Goal: Information Seeking & Learning: Learn about a topic

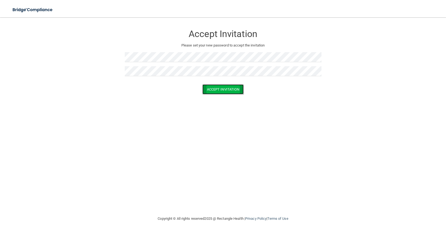
click at [222, 89] on button "Accept Invitation" at bounding box center [224, 89] width 42 height 10
click at [238, 95] on button "Accept Invitation" at bounding box center [224, 97] width 42 height 10
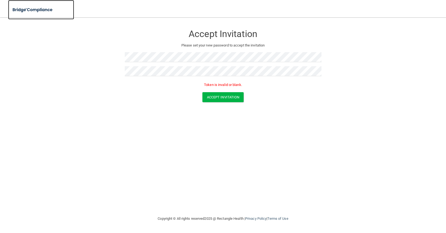
click at [40, 11] on img at bounding box center [33, 9] width 50 height 11
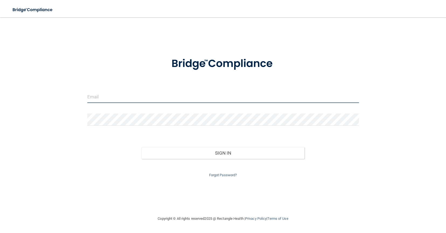
click at [118, 97] on input "email" at bounding box center [223, 97] width 272 height 12
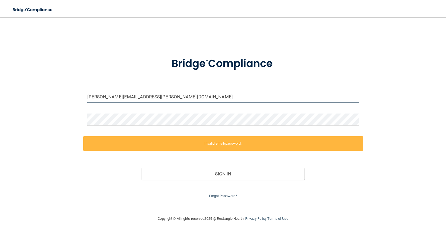
drag, startPoint x: 165, startPoint y: 97, endPoint x: 57, endPoint y: 93, distance: 108.0
click at [57, 93] on div "[PERSON_NAME][EMAIL_ADDRESS][PERSON_NAME][DOMAIN_NAME] Invalid email/password. …" at bounding box center [223, 116] width 425 height 187
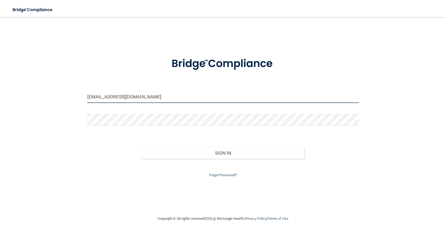
type input "[EMAIL_ADDRESS][DOMAIN_NAME]"
click at [142, 147] on button "Sign In" at bounding box center [223, 153] width 163 height 12
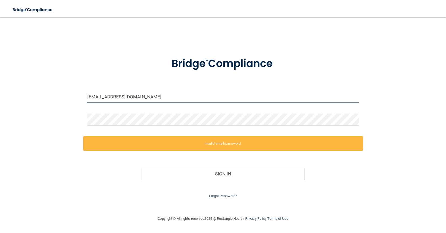
click at [165, 97] on input "[EMAIL_ADDRESS][DOMAIN_NAME]" at bounding box center [223, 97] width 272 height 12
drag, startPoint x: 173, startPoint y: 95, endPoint x: 48, endPoint y: 95, distance: 125.2
click at [48, 95] on div "[EMAIL_ADDRESS][DOMAIN_NAME] Invalid email/password. You don't have permission …" at bounding box center [223, 116] width 425 height 187
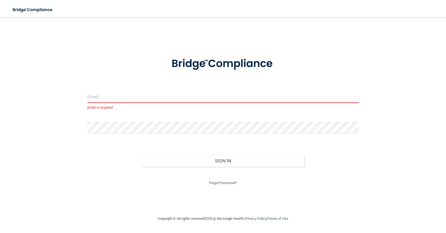
type input "[PERSON_NAME][EMAIL_ADDRESS][PERSON_NAME][DOMAIN_NAME]"
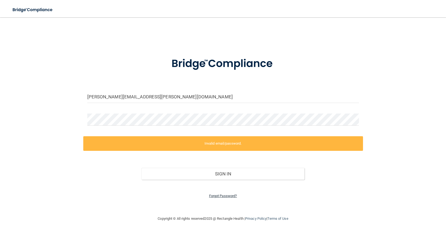
click at [226, 196] on link "Forgot Password?" at bounding box center [223, 195] width 28 height 4
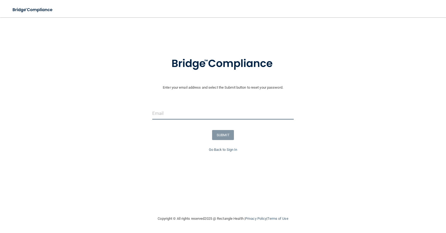
click at [200, 117] on input "email" at bounding box center [223, 113] width 142 height 12
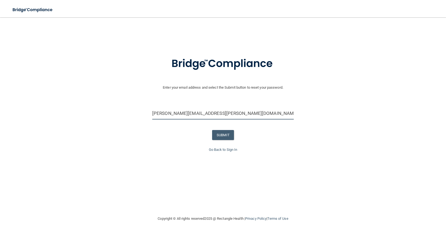
type input "[PERSON_NAME][EMAIL_ADDRESS][PERSON_NAME][DOMAIN_NAME]"
click at [285, 159] on div "Enter your email address and select the Submit button to reset your password. […" at bounding box center [223, 114] width 441 height 129
click at [227, 138] on button "SUBMIT" at bounding box center [223, 135] width 22 height 10
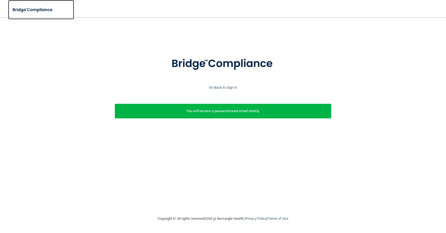
click at [40, 11] on img at bounding box center [33, 9] width 50 height 11
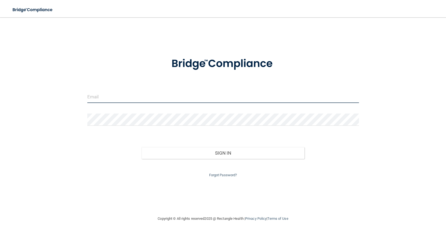
click at [105, 97] on input "email" at bounding box center [223, 97] width 272 height 12
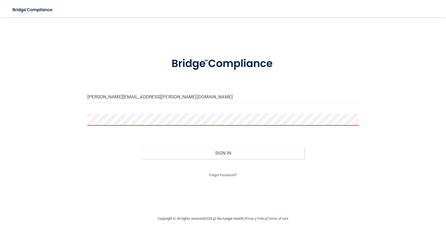
click at [321, 84] on form "[PERSON_NAME][EMAIL_ADDRESS][PERSON_NAME][DOMAIN_NAME] Invalid email/password. …" at bounding box center [223, 114] width 272 height 128
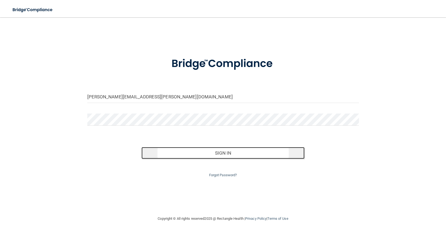
click at [210, 153] on button "Sign In" at bounding box center [223, 153] width 163 height 12
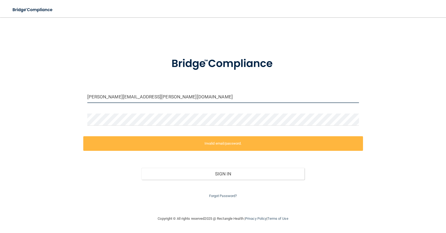
click at [312, 97] on input "[PERSON_NAME][EMAIL_ADDRESS][PERSON_NAME][DOMAIN_NAME]" at bounding box center [223, 97] width 272 height 12
click at [356, 96] on input "[PERSON_NAME][EMAIL_ADDRESS][PERSON_NAME][DOMAIN_NAME]" at bounding box center [223, 97] width 272 height 12
click at [0, 232] on com-1password-button at bounding box center [0, 233] width 0 height 0
click at [206, 96] on input "[PERSON_NAME][EMAIL_ADDRESS][PERSON_NAME][DOMAIN_NAME]" at bounding box center [223, 97] width 272 height 12
drag, startPoint x: 167, startPoint y: 96, endPoint x: 39, endPoint y: 97, distance: 128.2
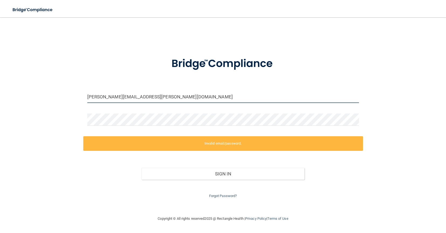
click at [39, 97] on div "[PERSON_NAME][EMAIL_ADDRESS][PERSON_NAME][DOMAIN_NAME] Invalid email/password. …" at bounding box center [223, 116] width 425 height 187
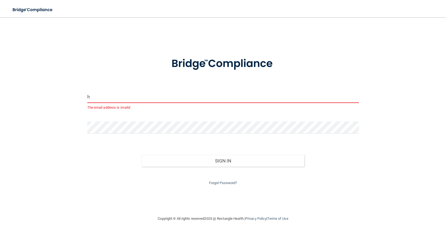
type input "[PERSON_NAME][EMAIL_ADDRESS][PERSON_NAME][DOMAIN_NAME]"
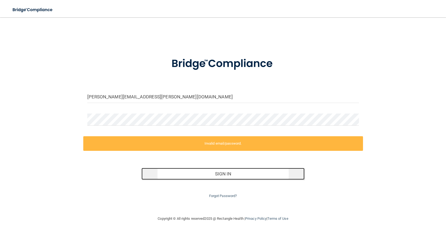
click at [200, 175] on button "Sign In" at bounding box center [223, 174] width 163 height 12
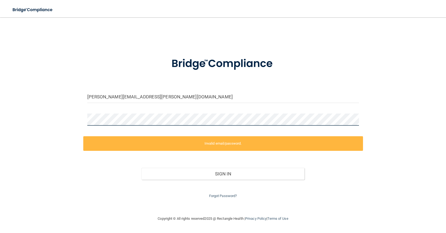
click at [67, 124] on div "[PERSON_NAME][EMAIL_ADDRESS][PERSON_NAME][DOMAIN_NAME] Invalid email/password. …" at bounding box center [223, 116] width 425 height 187
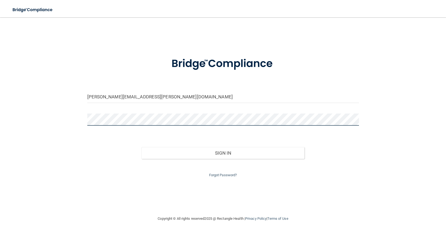
click at [142, 147] on button "Sign In" at bounding box center [223, 153] width 163 height 12
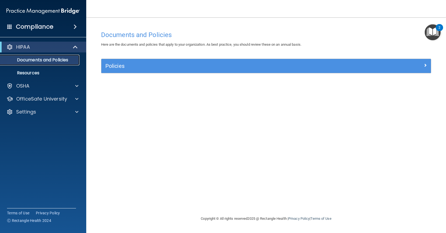
click at [47, 57] on p "Documents and Policies" at bounding box center [41, 59] width 74 height 5
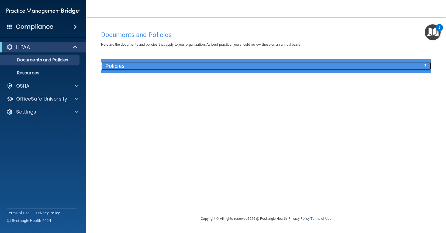
click at [114, 69] on div "Policies" at bounding box center [224, 66] width 247 height 9
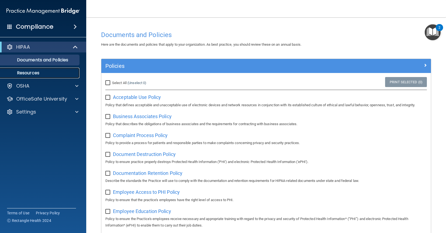
click at [39, 75] on p "Resources" at bounding box center [41, 72] width 74 height 5
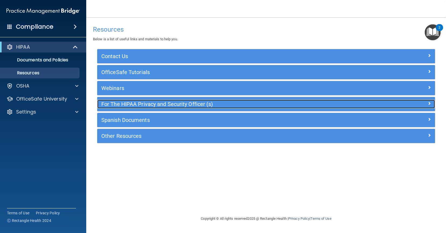
click at [113, 106] on h5 "For The HIPAA Privacy and Security Officer (s)" at bounding box center [223, 104] width 245 height 6
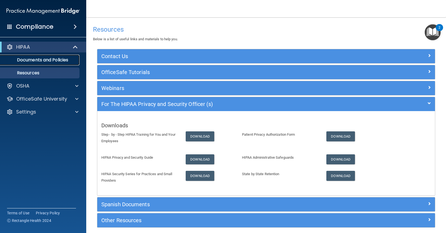
click at [69, 59] on p "Documents and Policies" at bounding box center [41, 59] width 74 height 5
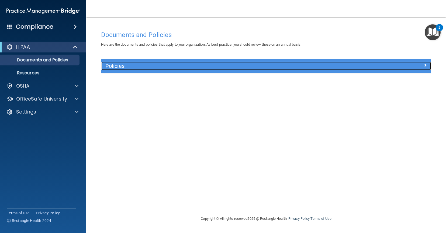
click at [118, 66] on h5 "Policies" at bounding box center [224, 66] width 239 height 6
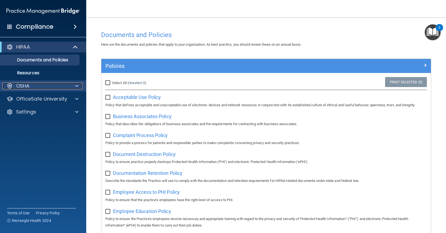
click at [37, 88] on div "OSHA" at bounding box center [35, 86] width 67 height 6
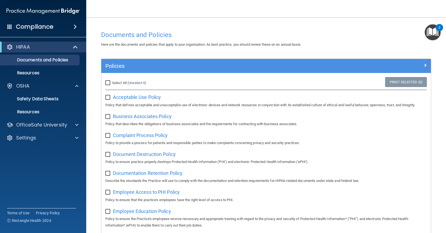
click at [49, 27] on h4 "Compliance" at bounding box center [34, 27] width 37 height 8
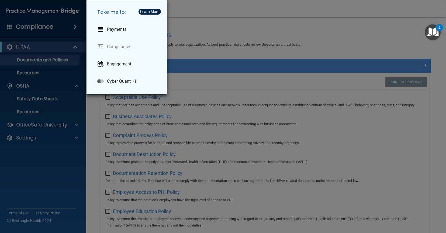
click at [437, 35] on img "Open Resource Center, 2 new notifications" at bounding box center [433, 32] width 16 height 16
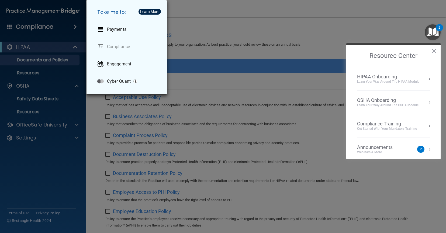
click at [406, 80] on div "Learn Your Way around the HIPAA module" at bounding box center [388, 81] width 62 height 5
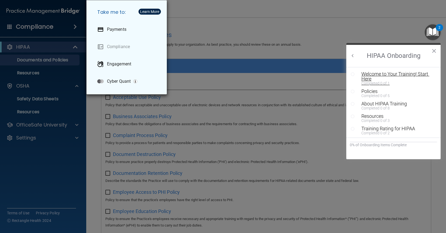
click at [405, 77] on div "Welcome to Your Training! Start Here" at bounding box center [398, 76] width 72 height 10
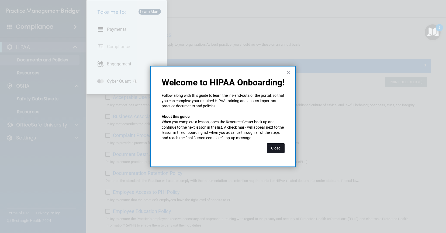
click at [278, 150] on button "Close" at bounding box center [276, 148] width 18 height 10
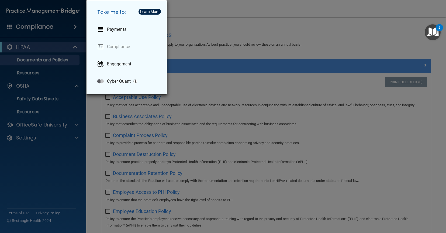
click at [260, 36] on div "Take me to: Payments Compliance Engagement Cyber Quant" at bounding box center [223, 116] width 446 height 233
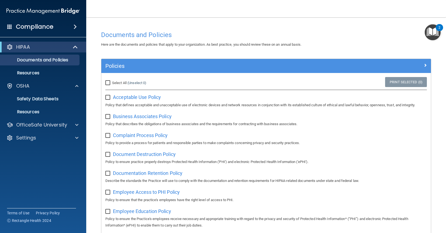
click at [438, 31] on img "Open Resource Center, 2 new notifications" at bounding box center [433, 32] width 16 height 16
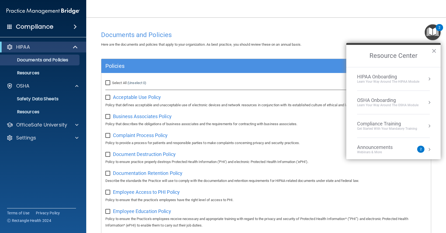
click at [438, 31] on img "Open Resource Center, 2 new notifications" at bounding box center [433, 32] width 16 height 16
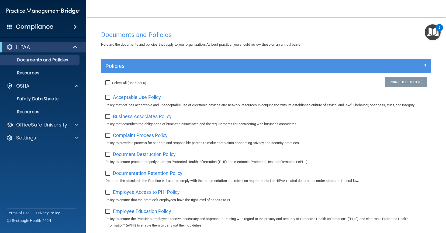
click at [436, 34] on img "Open Resource Center, 2 new notifications" at bounding box center [433, 32] width 16 height 16
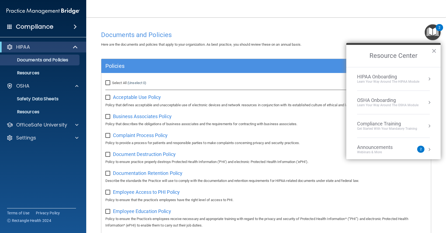
click at [387, 80] on div "Learn Your Way around the HIPAA module" at bounding box center [388, 81] width 62 height 5
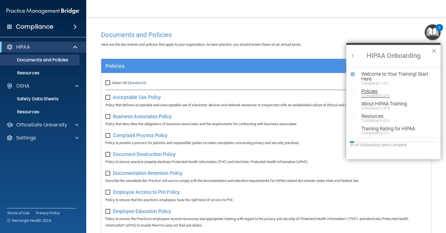
click at [372, 92] on div "Policies" at bounding box center [398, 91] width 72 height 5
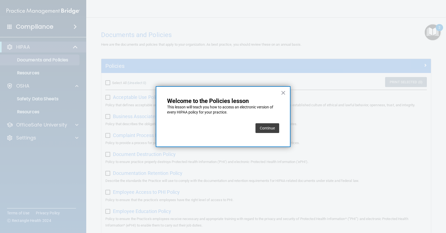
click at [274, 128] on button "Continue" at bounding box center [268, 128] width 24 height 10
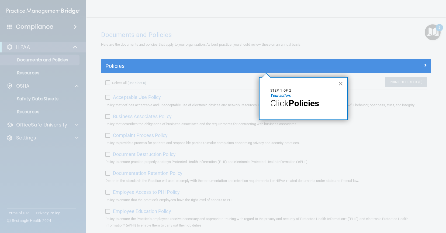
click at [342, 84] on button "×" at bounding box center [341, 83] width 5 height 9
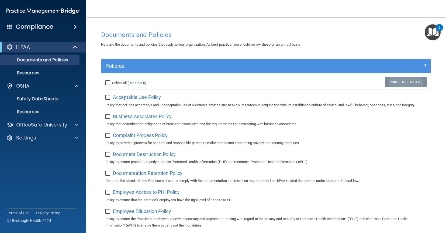
click at [389, 86] on link "Print Selected (0)" at bounding box center [407, 82] width 42 height 10
click at [107, 84] on input "Select All (Unselect 0) Unselect All" at bounding box center [108, 83] width 6 height 4
checkbox input "true"
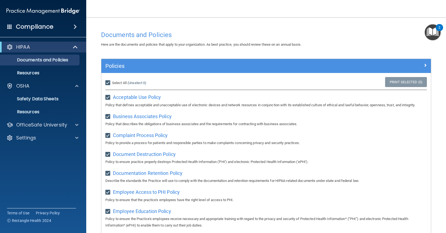
checkbox input "true"
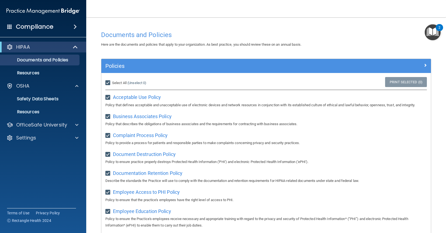
checkbox input "true"
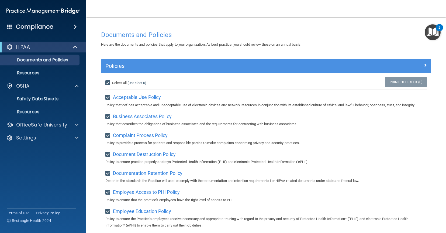
checkbox input "true"
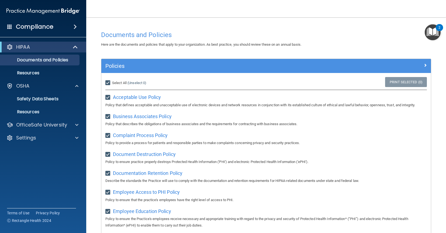
checkbox input "true"
click at [434, 36] on img "Open Resource Center, 2 new notifications" at bounding box center [433, 32] width 16 height 16
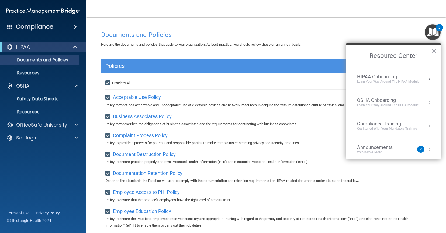
click at [390, 106] on div "Learn your way around the OSHA module" at bounding box center [388, 105] width 62 height 5
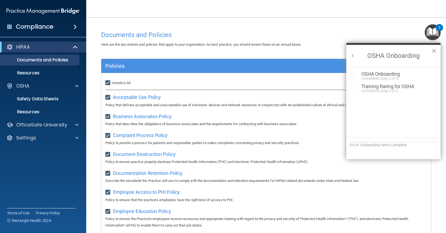
click at [352, 74] on icon "Resource Center" at bounding box center [353, 74] width 4 height 4
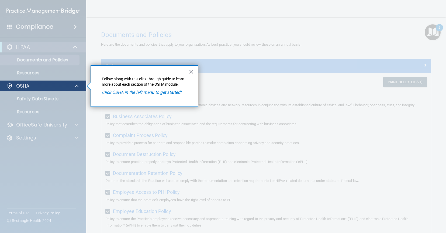
click at [43, 89] on div "OSHA" at bounding box center [43, 85] width 87 height 11
click at [25, 86] on p "OSHA" at bounding box center [22, 86] width 13 height 6
click at [41, 101] on div at bounding box center [43, 161] width 87 height 141
click at [117, 93] on em "Click OSHA in the left menu to get started!" at bounding box center [142, 92] width 80 height 5
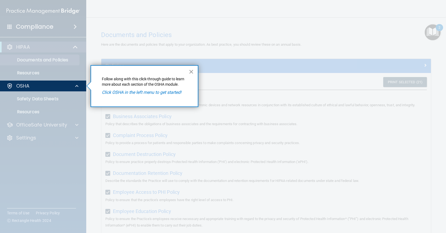
click at [192, 72] on button "×" at bounding box center [191, 71] width 5 height 9
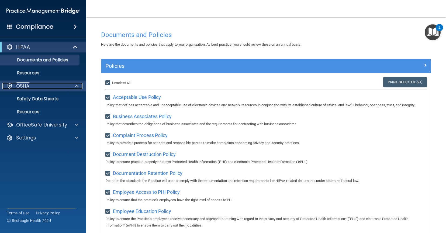
click at [25, 88] on p "OSHA" at bounding box center [22, 86] width 13 height 6
click at [25, 91] on div "OSHA" at bounding box center [43, 85] width 87 height 11
click at [11, 86] on div at bounding box center [9, 86] width 6 height 6
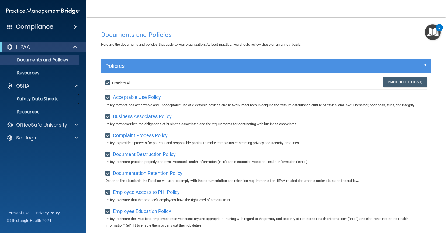
click at [22, 99] on p "Safety Data Sheets" at bounding box center [41, 98] width 74 height 5
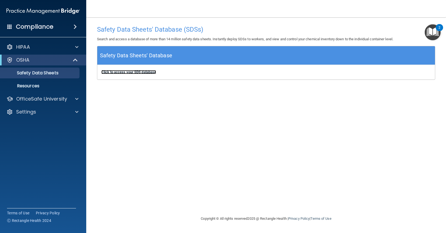
click at [149, 72] on b "Click to access your SDS database" at bounding box center [128, 72] width 55 height 4
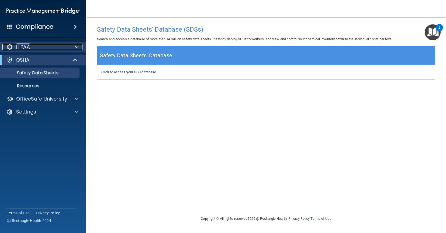
click at [30, 48] on p "HIPAA" at bounding box center [23, 47] width 14 height 6
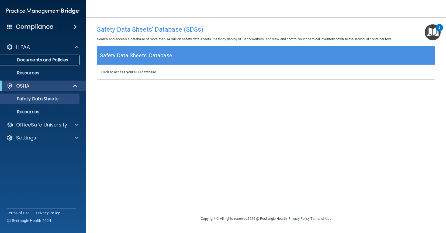
click at [31, 60] on p "Documents and Policies" at bounding box center [41, 59] width 74 height 5
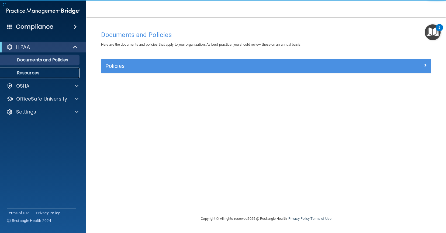
click at [33, 75] on p "Resources" at bounding box center [41, 72] width 74 height 5
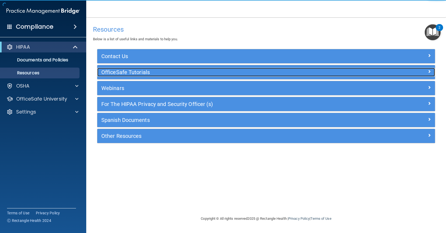
click at [142, 71] on h5 "OfficeSafe Tutorials" at bounding box center [223, 72] width 245 height 6
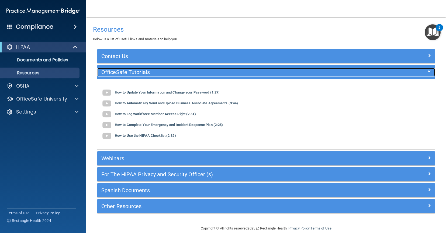
scroll to position [8, 0]
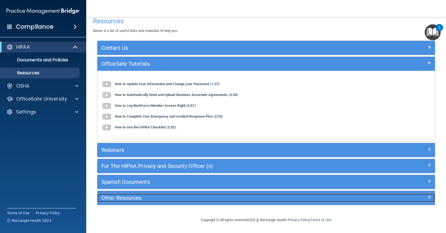
click at [119, 199] on h5 "Other Resources" at bounding box center [223, 198] width 245 height 6
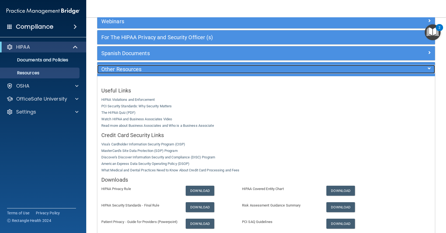
scroll to position [64, 0]
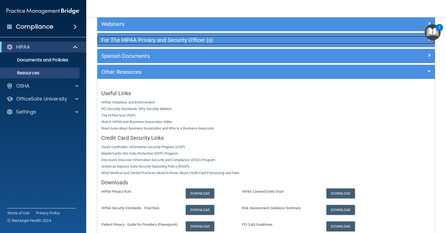
click at [127, 43] on div "For The HIPAA Privacy and Security Officer (s)" at bounding box center [224, 40] width 254 height 9
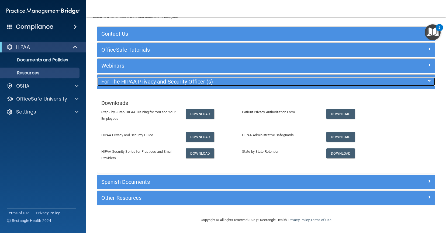
scroll to position [22, 0]
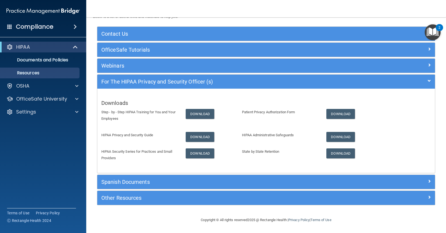
click at [120, 113] on p "Step - by - Step HIPAA Training for You and Your Employees" at bounding box center [139, 115] width 76 height 13
click at [195, 110] on link "Download" at bounding box center [200, 114] width 29 height 10
click at [54, 12] on img at bounding box center [42, 11] width 73 height 11
click at [38, 26] on h4 "Compliance" at bounding box center [34, 27] width 37 height 8
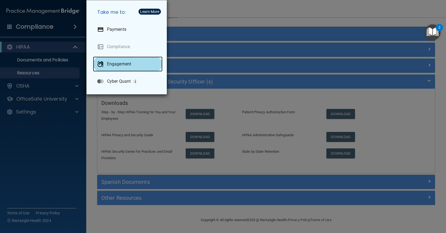
click at [109, 62] on p "Engagement" at bounding box center [119, 63] width 24 height 5
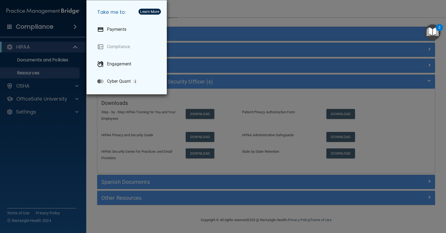
click at [37, 47] on div "Take me to: Payments Compliance Engagement Cyber Quant" at bounding box center [223, 116] width 446 height 233
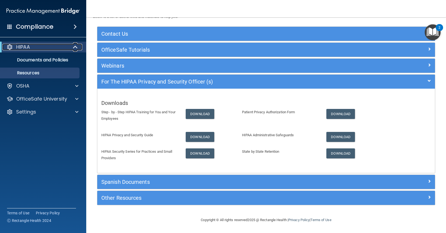
click at [37, 47] on div "HIPAA" at bounding box center [35, 47] width 67 height 6
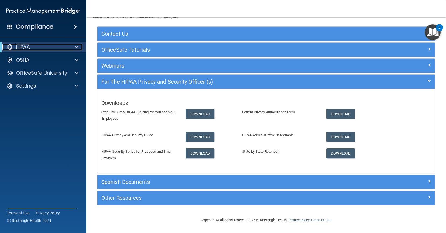
click at [37, 47] on div "HIPAA" at bounding box center [35, 47] width 67 height 6
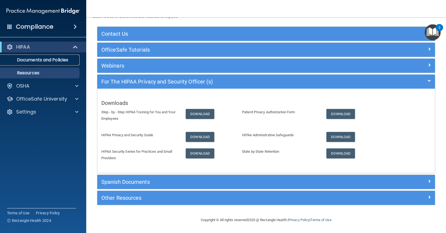
click at [28, 60] on p "Documents and Policies" at bounding box center [41, 59] width 74 height 5
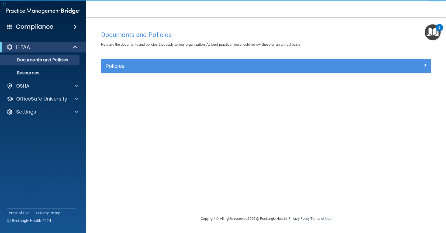
click at [121, 35] on h4 "Documents and Policies" at bounding box center [266, 34] width 330 height 7
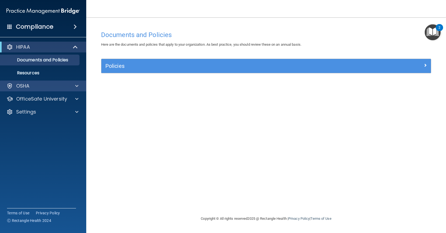
click at [27, 89] on div "OSHA" at bounding box center [43, 85] width 87 height 11
click at [77, 86] on span at bounding box center [76, 86] width 3 height 6
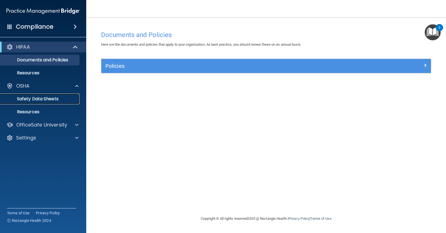
click at [47, 101] on p "Safety Data Sheets" at bounding box center [41, 98] width 74 height 5
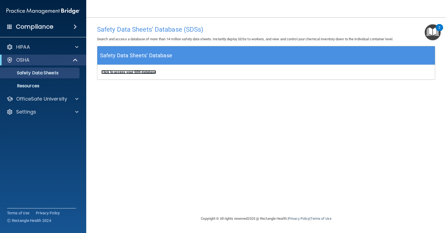
click at [114, 73] on b "Click to access your SDS database" at bounding box center [128, 72] width 55 height 4
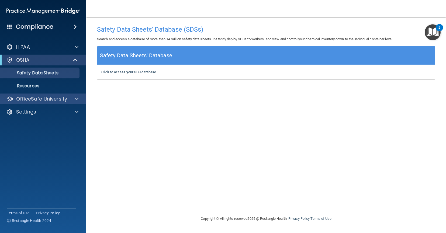
click at [52, 103] on div "OfficeSafe University" at bounding box center [43, 98] width 87 height 11
click at [76, 100] on span at bounding box center [76, 99] width 3 height 6
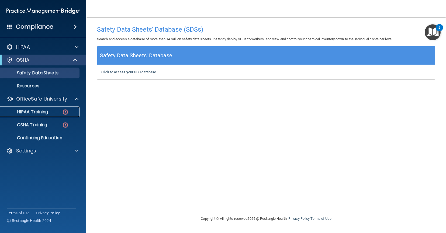
click at [48, 112] on p "HIPAA Training" at bounding box center [26, 111] width 45 height 5
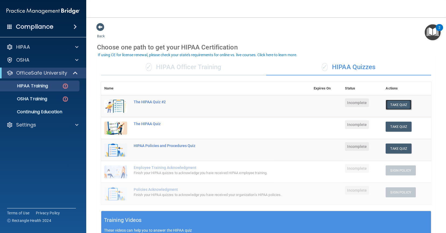
click at [399, 105] on button "Take Quiz" at bounding box center [399, 105] width 26 height 10
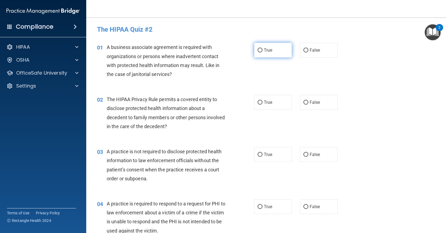
click at [260, 52] on input "True" at bounding box center [260, 50] width 5 height 4
radio input "true"
click at [306, 50] on input "False" at bounding box center [306, 50] width 5 height 4
radio input "true"
click at [260, 49] on input "True" at bounding box center [260, 50] width 5 height 4
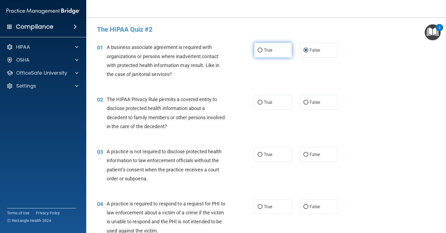
radio input "true"
radio input "false"
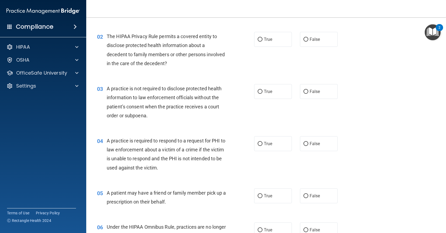
scroll to position [63, 0]
click at [259, 40] on input "True" at bounding box center [260, 39] width 5 height 4
radio input "true"
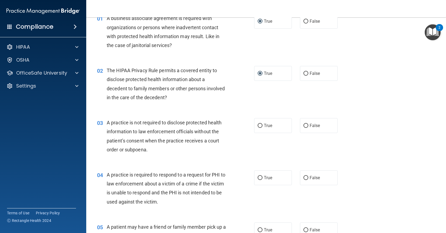
scroll to position [29, 0]
click at [305, 124] on input "False" at bounding box center [306, 125] width 5 height 4
radio input "true"
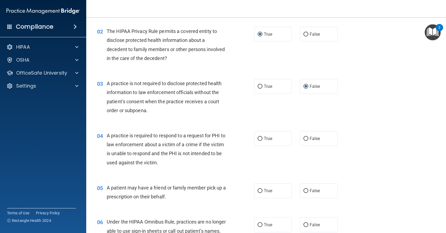
scroll to position [68, 0]
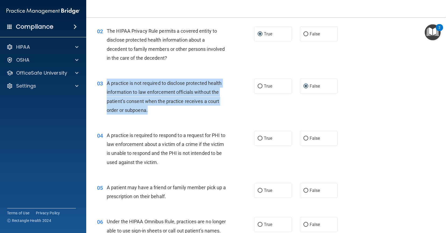
drag, startPoint x: 108, startPoint y: 83, endPoint x: 152, endPoint y: 112, distance: 53.0
click at [152, 112] on div "A practice is not required to disclose protected health information to law enfo…" at bounding box center [169, 97] width 124 height 36
copy span "A practice is not required to disclose protected health information to law enfo…"
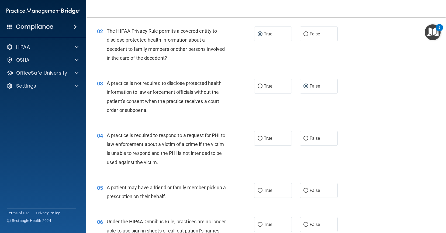
click at [201, 166] on div "A practice is required to respond to a request for PHI to law enforcement about…" at bounding box center [169, 149] width 124 height 36
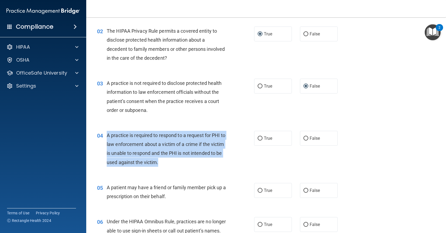
drag, startPoint x: 171, startPoint y: 163, endPoint x: 107, endPoint y: 132, distance: 70.5
click at [107, 132] on div "A practice is required to respond to a request for PHI to law enforcement about…" at bounding box center [169, 149] width 124 height 36
copy span "A practice is required to respond to a request for PHI to law enforcement about…"
click at [260, 137] on input "True" at bounding box center [260, 138] width 5 height 4
radio input "true"
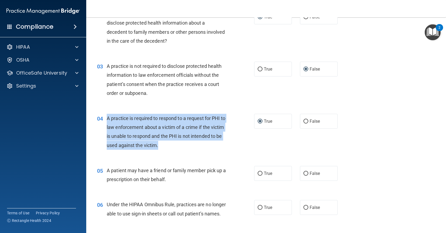
scroll to position [88, 0]
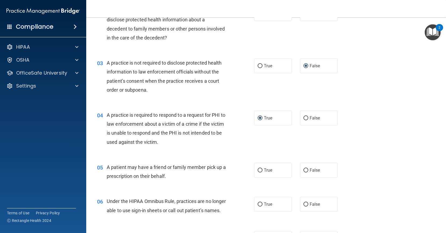
click at [237, 177] on div "05 A patient may have a friend or family member pick up a prescription on their…" at bounding box center [175, 172] width 173 height 21
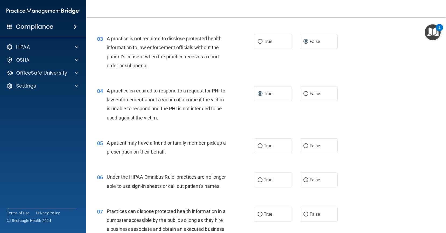
scroll to position [113, 0]
click at [261, 145] on input "True" at bounding box center [260, 145] width 5 height 4
radio input "true"
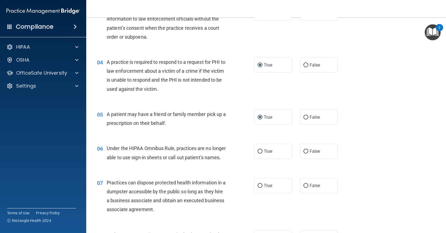
scroll to position [142, 0]
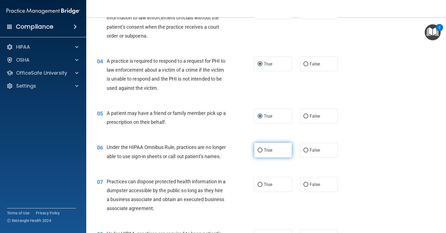
click at [261, 151] on input "True" at bounding box center [260, 150] width 5 height 4
radio input "true"
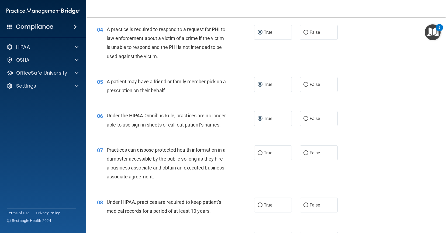
scroll to position [178, 0]
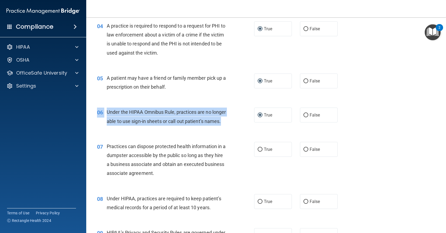
drag, startPoint x: 125, startPoint y: 131, endPoint x: 108, endPoint y: 107, distance: 29.5
click at [108, 107] on div "06 Under the HIPAA Omnibus Rule, practices are no longer able to use sign-in sh…" at bounding box center [266, 118] width 347 height 34
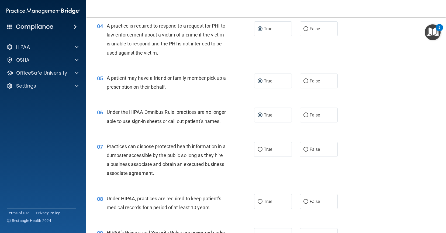
click at [108, 110] on span "Under the HIPAA Omnibus Rule, practices are no longer able to use sign-in sheet…" at bounding box center [166, 116] width 119 height 15
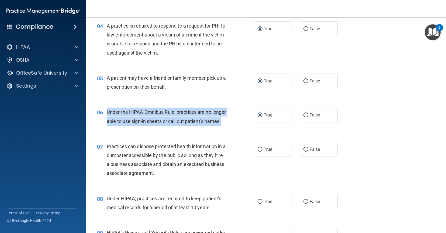
drag, startPoint x: 108, startPoint y: 110, endPoint x: 128, endPoint y: 127, distance: 26.4
click at [128, 125] on div "Under the HIPAA Omnibus Rule, practices are no longer able to use sign-in sheet…" at bounding box center [169, 116] width 124 height 18
copy span "Under the HIPAA Omnibus Rule, practices are no longer able to use sign-in sheet…"
click at [306, 116] on input "False" at bounding box center [306, 115] width 5 height 4
radio input "true"
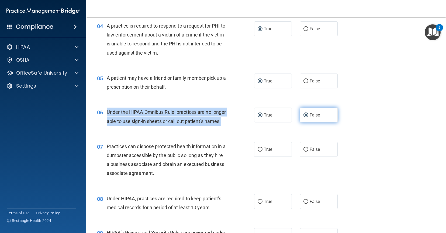
radio input "false"
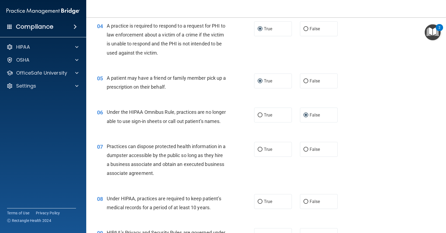
click at [229, 170] on div "Practices can dispose protected health information in a dumpster accessible by …" at bounding box center [169, 160] width 124 height 36
click at [305, 151] on input "False" at bounding box center [306, 149] width 5 height 4
radio input "true"
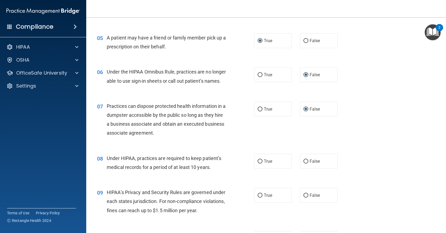
scroll to position [219, 0]
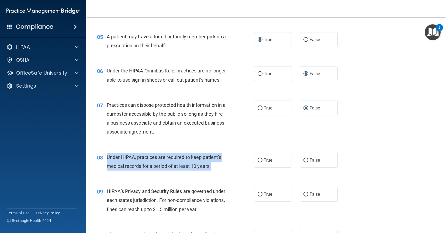
drag, startPoint x: 214, startPoint y: 176, endPoint x: 106, endPoint y: 165, distance: 108.7
click at [106, 165] on div "08 Under HIPAA, practices are required to keep patient’s medical records for a …" at bounding box center [175, 162] width 173 height 21
copy div "Under HIPAA, practices are required to keep patient’s medical records for a per…"
click at [308, 162] on input "False" at bounding box center [306, 160] width 5 height 4
radio input "true"
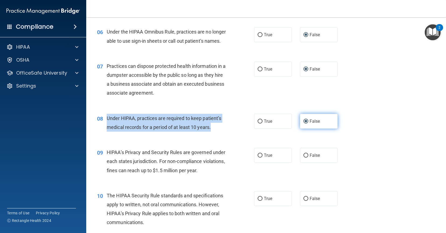
scroll to position [258, 0]
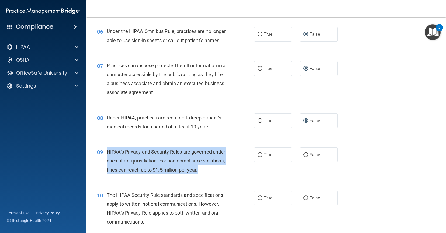
drag, startPoint x: 106, startPoint y: 161, endPoint x: 224, endPoint y: 178, distance: 118.6
click at [224, 177] on div "09 HIPAA’s Privacy and Security Rules are governed under each states jurisdicti…" at bounding box center [175, 162] width 173 height 30
copy div "HIPAA’s Privacy and Security Rules are governed under each states jurisdiction.…"
click at [306, 157] on input "False" at bounding box center [306, 155] width 5 height 4
radio input "true"
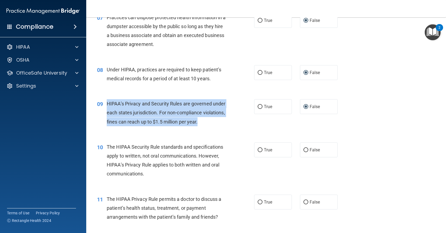
scroll to position [307, 0]
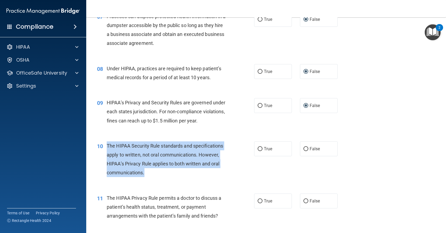
drag, startPoint x: 152, startPoint y: 182, endPoint x: 107, endPoint y: 152, distance: 53.4
click at [107, 152] on div "The HIPAA Security Rule standards and specifications apply to written, not oral…" at bounding box center [169, 159] width 124 height 36
copy span "The HIPAA Security Rule standards and specifications apply to written, not oral…"
click at [306, 151] on input "False" at bounding box center [306, 149] width 5 height 4
radio input "true"
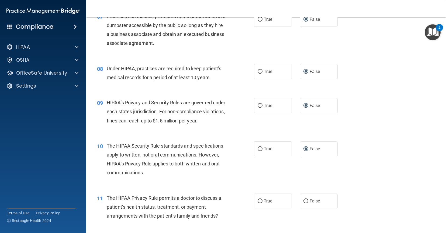
click at [228, 196] on div "11 The HIPAA Privacy Rule permits a doctor to discuss a patient’s health status…" at bounding box center [266, 207] width 347 height 43
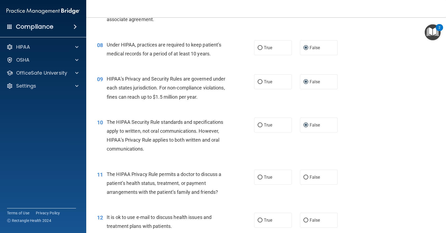
scroll to position [336, 0]
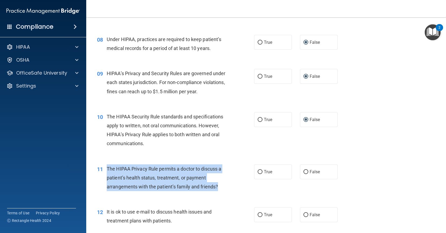
drag, startPoint x: 219, startPoint y: 197, endPoint x: 108, endPoint y: 175, distance: 112.9
click at [108, 175] on div "The HIPAA Privacy Rule permits a doctor to discuss a patient’s health status, t…" at bounding box center [169, 177] width 124 height 27
copy span "The HIPAA Privacy Rule permits a doctor to discuss a patient’s health status, t…"
click at [260, 174] on input "True" at bounding box center [260, 172] width 5 height 4
radio input "true"
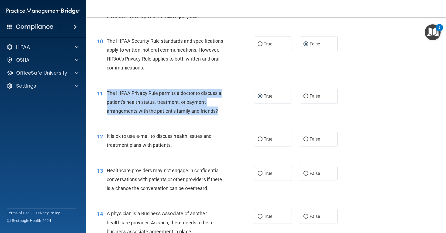
scroll to position [420, 0]
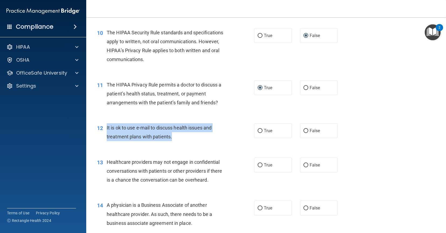
drag, startPoint x: 173, startPoint y: 145, endPoint x: 107, endPoint y: 133, distance: 67.8
click at [107, 133] on div "It is ok to use e-mail to discuss health issues and treatment plans with patien…" at bounding box center [169, 132] width 124 height 18
copy div "It is ok to use e-mail to discuss health issues and treatment plans with patien…"
click at [261, 133] on input "True" at bounding box center [260, 131] width 5 height 4
radio input "true"
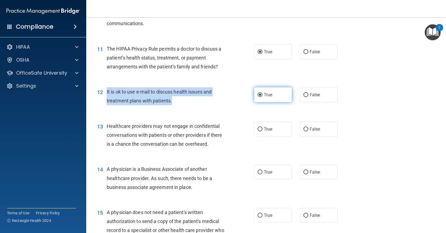
scroll to position [463, 0]
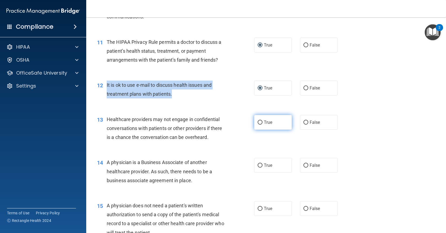
click at [258, 124] on input "True" at bounding box center [260, 122] width 5 height 4
radio input "true"
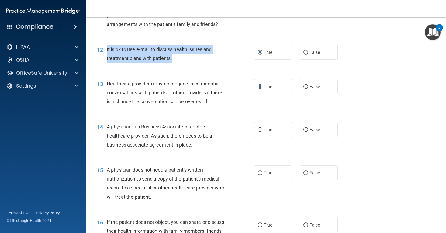
scroll to position [501, 0]
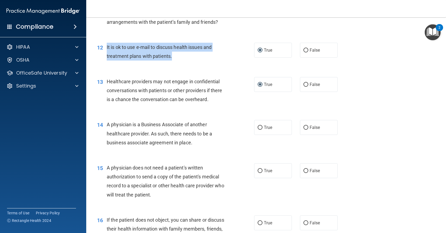
drag, startPoint x: 195, startPoint y: 155, endPoint x: 108, endPoint y: 134, distance: 89.7
click at [108, 134] on div "A physician is a Business Associate of another healthcare provider. As such, th…" at bounding box center [169, 133] width 124 height 27
copy span "A physician is a Business Associate of another healthcare provider. As such, th…"
click at [306, 129] on input "False" at bounding box center [306, 127] width 5 height 4
radio input "true"
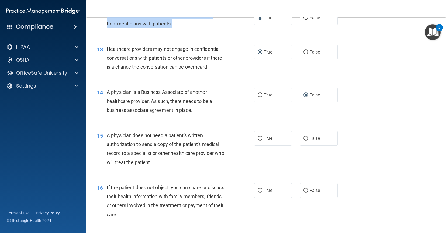
scroll to position [540, 0]
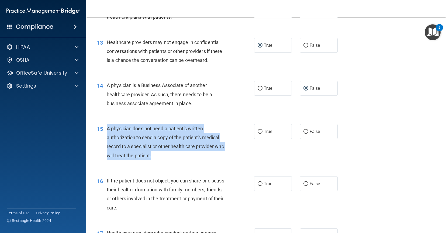
drag, startPoint x: 152, startPoint y: 166, endPoint x: 106, endPoint y: 139, distance: 53.0
click at [106, 139] on div "15 A physician does not need a patient's written authorization to send a copy o…" at bounding box center [175, 143] width 173 height 39
click at [261, 134] on input "True" at bounding box center [260, 131] width 5 height 4
radio input "true"
click at [241, 162] on div "15 A physician does not need a patient's written authorization to send a copy o…" at bounding box center [175, 143] width 173 height 39
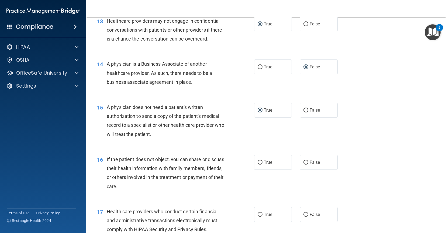
scroll to position [574, 0]
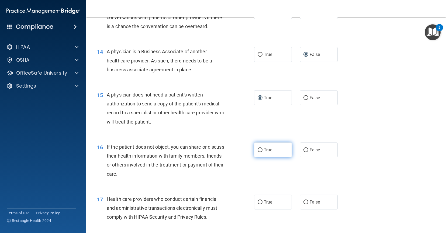
click at [258, 152] on input "True" at bounding box center [260, 150] width 5 height 4
radio input "true"
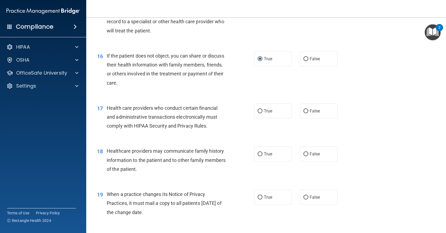
scroll to position [663, 0]
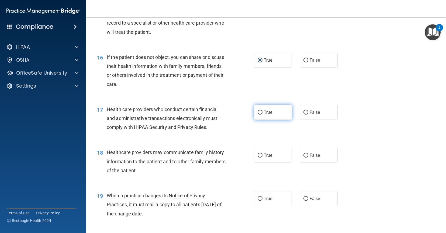
click at [259, 114] on input "True" at bounding box center [260, 112] width 5 height 4
radio input "true"
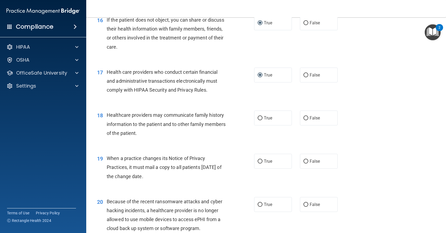
scroll to position [701, 0]
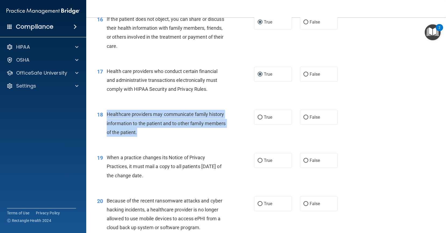
drag, startPoint x: 138, startPoint y: 141, endPoint x: 107, endPoint y: 124, distance: 34.9
click at [107, 124] on div "Healthcare providers may communicate family history information to the patient …" at bounding box center [169, 123] width 124 height 27
copy span "Healthcare providers may communicate family history information to the patient …"
click at [262, 119] on input "True" at bounding box center [260, 117] width 5 height 4
radio input "true"
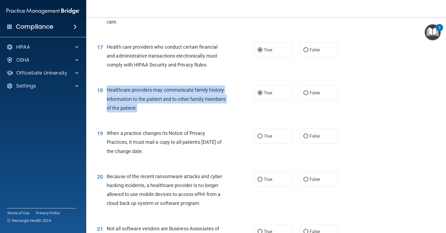
scroll to position [726, 0]
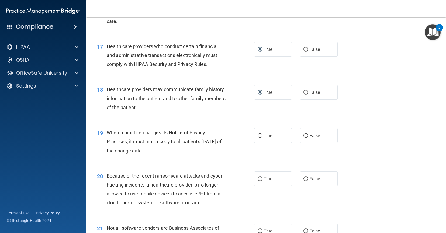
click at [182, 155] on div "When a practice changes its Notice of Privacy Practices, it must mail a copy to…" at bounding box center [169, 141] width 124 height 27
drag, startPoint x: 164, startPoint y: 161, endPoint x: 108, endPoint y: 140, distance: 59.5
click at [108, 140] on div "When a practice changes its Notice of Privacy Practices, it must mail a copy to…" at bounding box center [169, 141] width 124 height 27
click at [308, 138] on input "False" at bounding box center [306, 136] width 5 height 4
radio input "true"
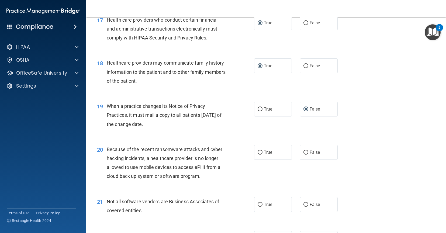
scroll to position [754, 0]
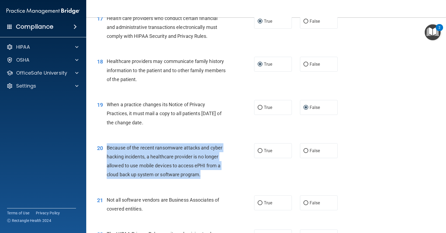
drag, startPoint x: 217, startPoint y: 187, endPoint x: 107, endPoint y: 154, distance: 114.4
click at [107, 154] on div "Because of the recent ransomware attacks and cyber hacking incidents, a healthc…" at bounding box center [169, 161] width 124 height 36
click at [306, 153] on input "False" at bounding box center [306, 151] width 5 height 4
radio input "true"
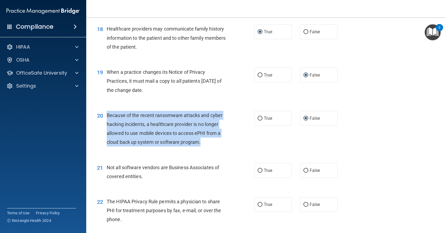
scroll to position [789, 0]
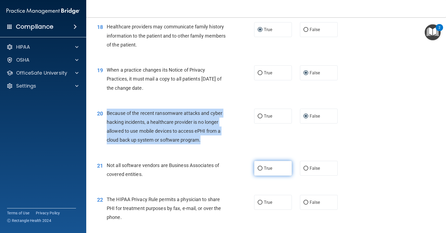
click at [261, 170] on input "True" at bounding box center [260, 168] width 5 height 4
radio input "true"
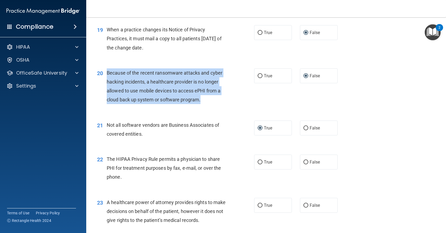
scroll to position [829, 0]
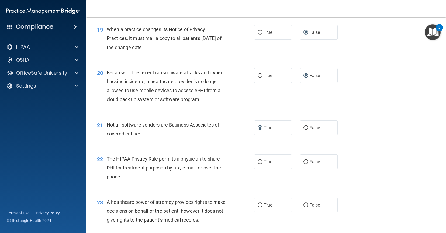
click at [217, 181] on div "The HIPAA Privacy Rule permits a physician to share PHI for treatment purposes …" at bounding box center [169, 167] width 124 height 27
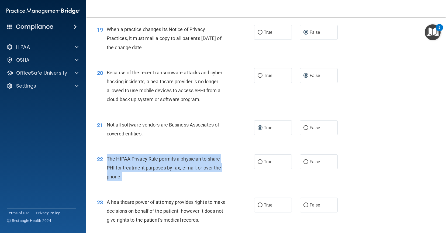
drag, startPoint x: 123, startPoint y: 185, endPoint x: 108, endPoint y: 166, distance: 23.6
click at [108, 166] on div "The HIPAA Privacy Rule permits a physician to share PHI for treatment purposes …" at bounding box center [169, 167] width 124 height 27
click at [260, 164] on input "True" at bounding box center [260, 162] width 5 height 4
radio input "true"
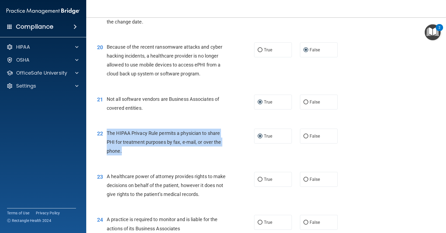
scroll to position [862, 0]
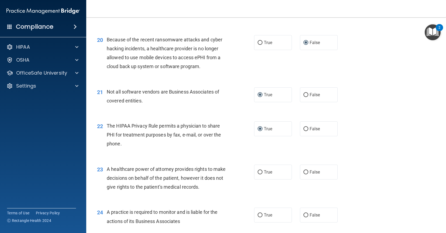
click at [199, 189] on span "A healthcare power of attorney provides rights to make decisions on behalf of t…" at bounding box center [166, 177] width 119 height 23
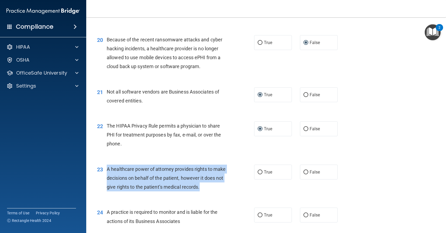
drag, startPoint x: 202, startPoint y: 197, endPoint x: 107, endPoint y: 177, distance: 97.3
click at [107, 177] on div "A healthcare power of attorney provides rights to make decisions on behalf of t…" at bounding box center [169, 177] width 124 height 27
click at [306, 174] on input "False" at bounding box center [306, 172] width 5 height 4
radio input "true"
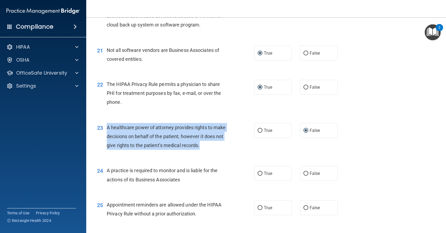
scroll to position [905, 0]
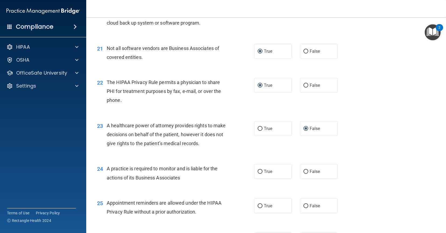
click at [224, 184] on div "24 A practice is required to monitor and is liable for the actions of its Busin…" at bounding box center [175, 174] width 173 height 21
click at [261, 173] on input "True" at bounding box center [260, 171] width 5 height 4
radio input "true"
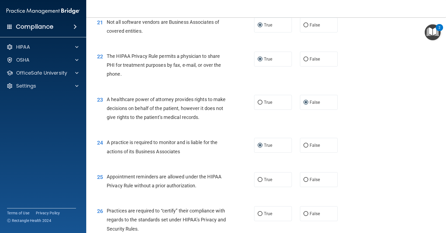
scroll to position [932, 0]
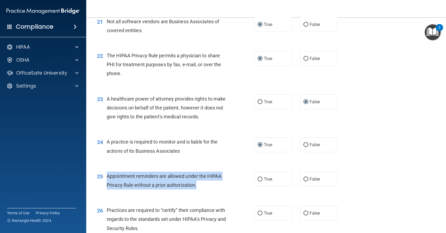
drag, startPoint x: 205, startPoint y: 197, endPoint x: 108, endPoint y: 183, distance: 98.1
click at [108, 183] on div "Appointment reminders are allowed under the HIPAA Privacy Rule without a prior …" at bounding box center [169, 180] width 124 height 18
click at [260, 181] on input "True" at bounding box center [260, 179] width 5 height 4
radio input "true"
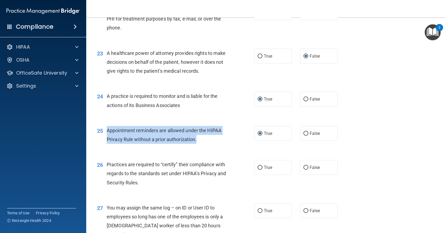
scroll to position [981, 0]
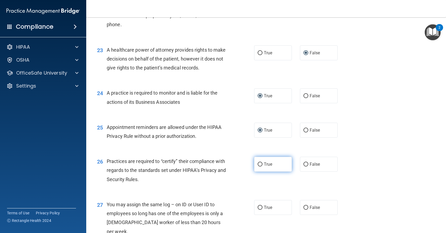
click at [268, 166] on span "True" at bounding box center [268, 163] width 8 height 5
click at [263, 166] on input "True" at bounding box center [260, 164] width 5 height 4
radio input "true"
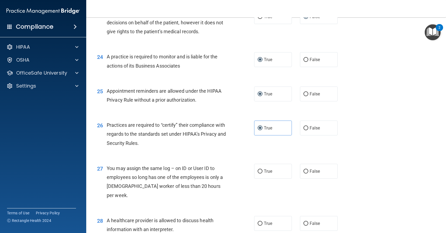
scroll to position [1018, 0]
click at [308, 173] on input "False" at bounding box center [306, 171] width 5 height 4
radio input "true"
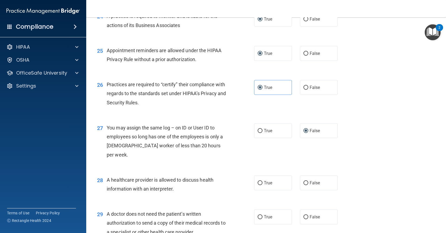
scroll to position [1060, 0]
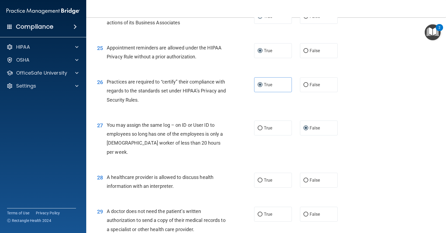
click at [238, 201] on div "29 A doctor does not need the patient’s written authorization to send a copy of…" at bounding box center [266, 221] width 347 height 43
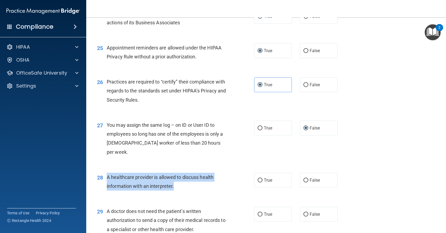
drag, startPoint x: 106, startPoint y: 177, endPoint x: 179, endPoint y: 185, distance: 73.3
click at [179, 185] on div "28 A healthcare provider is allowed to discuss health information with an inter…" at bounding box center [175, 182] width 173 height 21
click at [261, 180] on input "True" at bounding box center [260, 180] width 5 height 4
radio input "true"
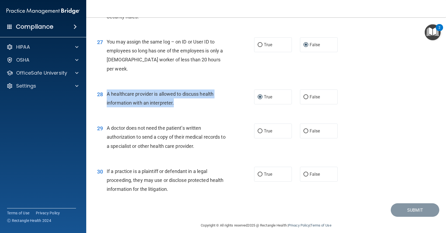
scroll to position [1144, 0]
drag, startPoint x: 107, startPoint y: 126, endPoint x: 207, endPoint y: 143, distance: 100.7
click at [207, 143] on div "A doctor does not need the patient’s written authorization to send a copy of th…" at bounding box center [169, 136] width 124 height 27
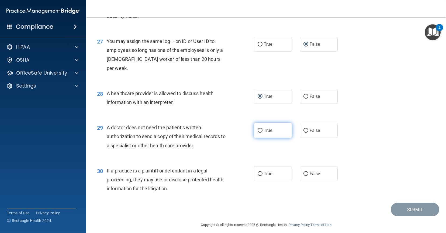
click at [261, 133] on label "True" at bounding box center [273, 130] width 38 height 15
click at [261, 132] on input "True" at bounding box center [260, 130] width 5 height 4
radio input "true"
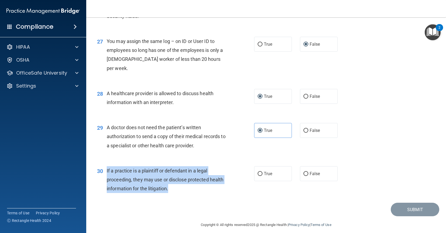
drag, startPoint x: 175, startPoint y: 192, endPoint x: 107, endPoint y: 169, distance: 72.0
click at [107, 169] on div "If a practice is a plaintiff or defendant in a legal proceeding, they may use o…" at bounding box center [169, 179] width 124 height 27
click at [261, 173] on input "True" at bounding box center [260, 174] width 5 height 4
radio input "true"
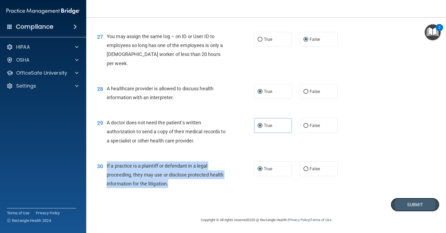
click at [406, 204] on button "Submit" at bounding box center [415, 204] width 49 height 14
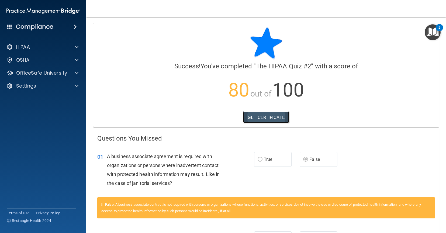
click at [272, 120] on link "GET CERTIFICATE" at bounding box center [266, 117] width 46 height 12
click at [80, 73] on div at bounding box center [75, 73] width 13 height 6
